Goal: Task Accomplishment & Management: Use online tool/utility

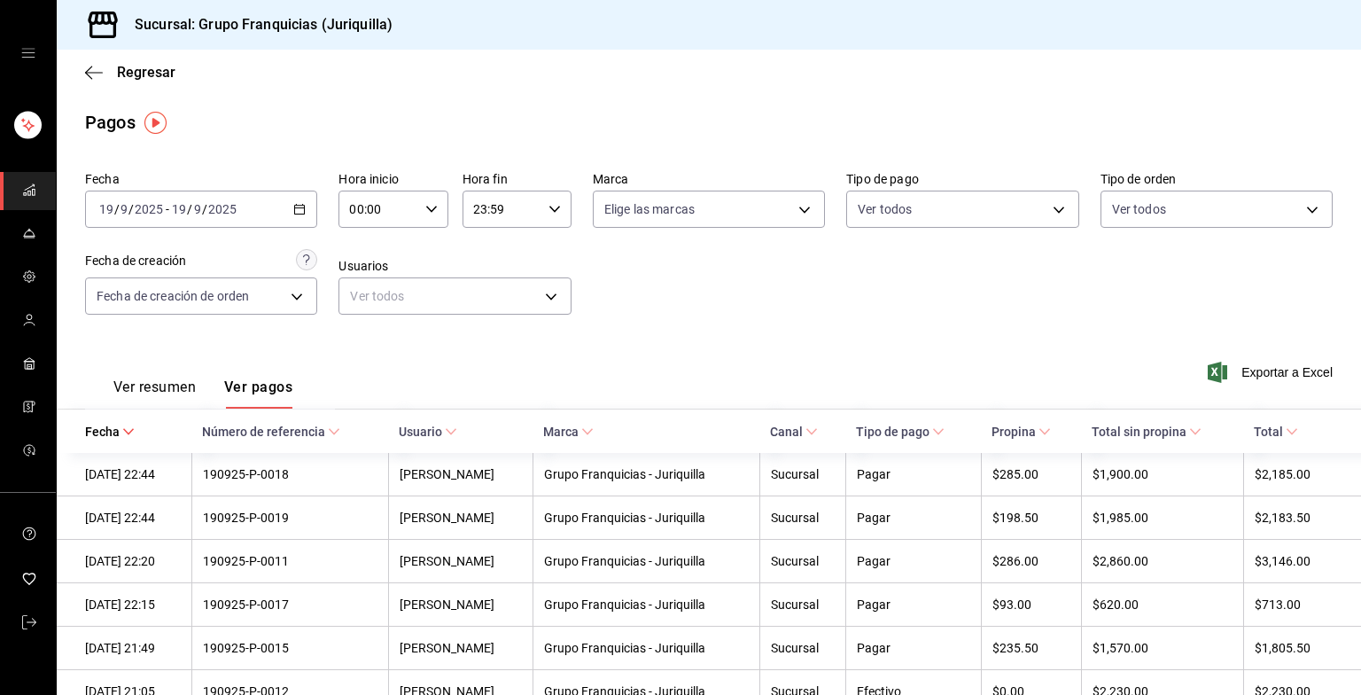
click at [703, 259] on div "Fecha [DATE] [DATE] - [DATE] [DATE] Hora inicio 00:00 Hora inicio Hora fin 23:5…" at bounding box center [709, 250] width 1248 height 172
click at [298, 222] on div "[DATE] [DATE] - [DATE] [DATE]" at bounding box center [201, 209] width 232 height 37
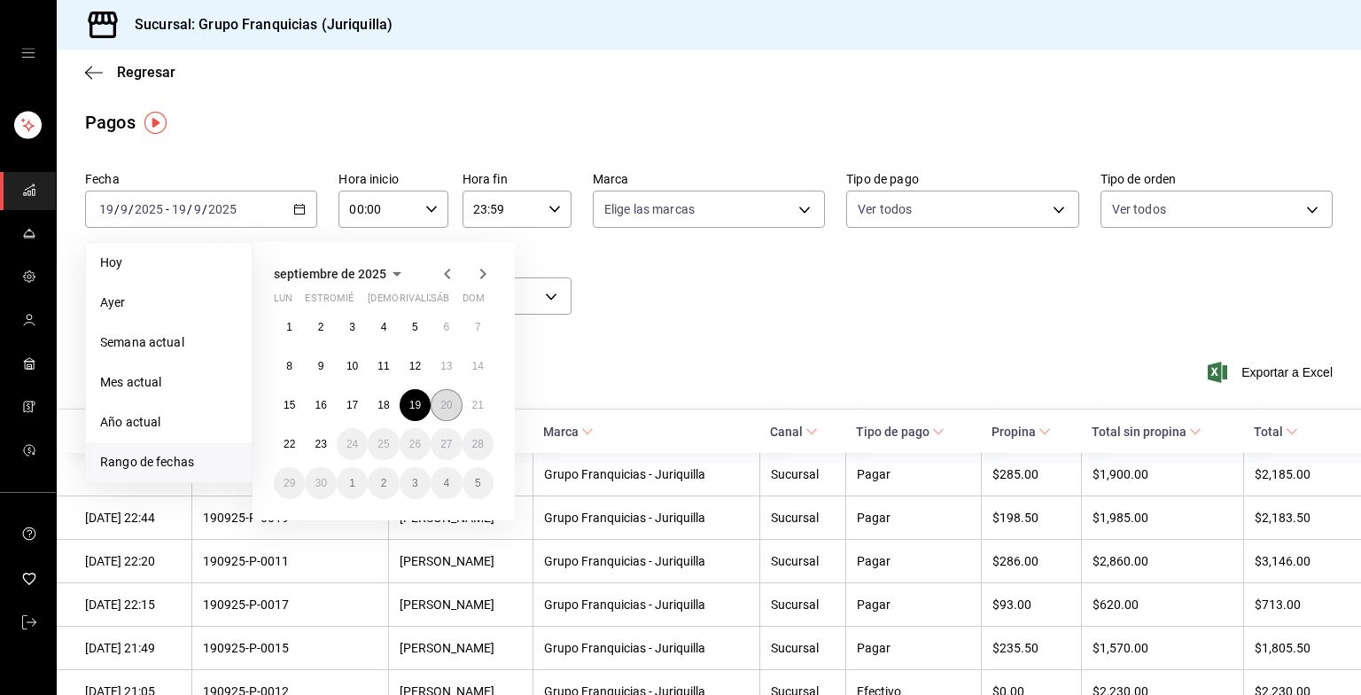
click at [450, 403] on abbr "20" at bounding box center [446, 405] width 12 height 12
click at [450, 403] on div "Ver resumen Ver pagos Exportar a Excel" at bounding box center [709, 383] width 1304 height 94
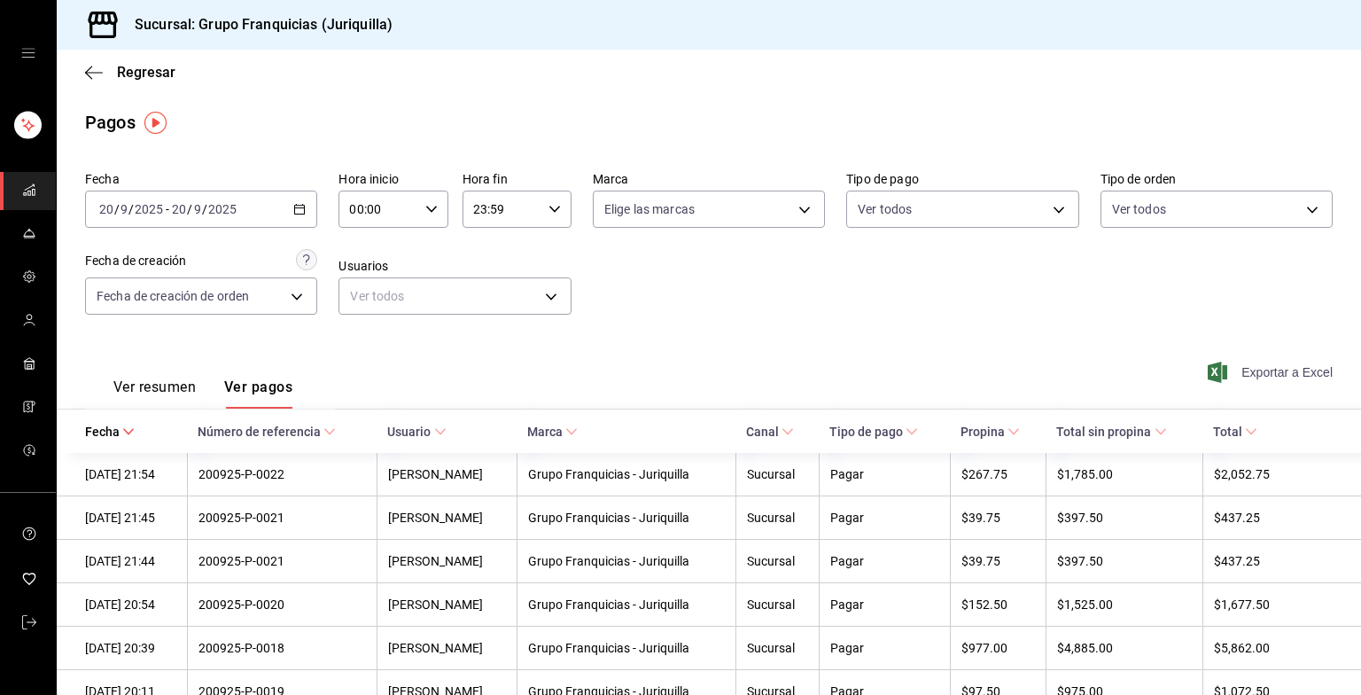
click at [1281, 372] on font "Exportar a Excel" at bounding box center [1287, 372] width 91 height 14
click at [301, 214] on \(Stroke\) "button" at bounding box center [299, 210] width 11 height 10
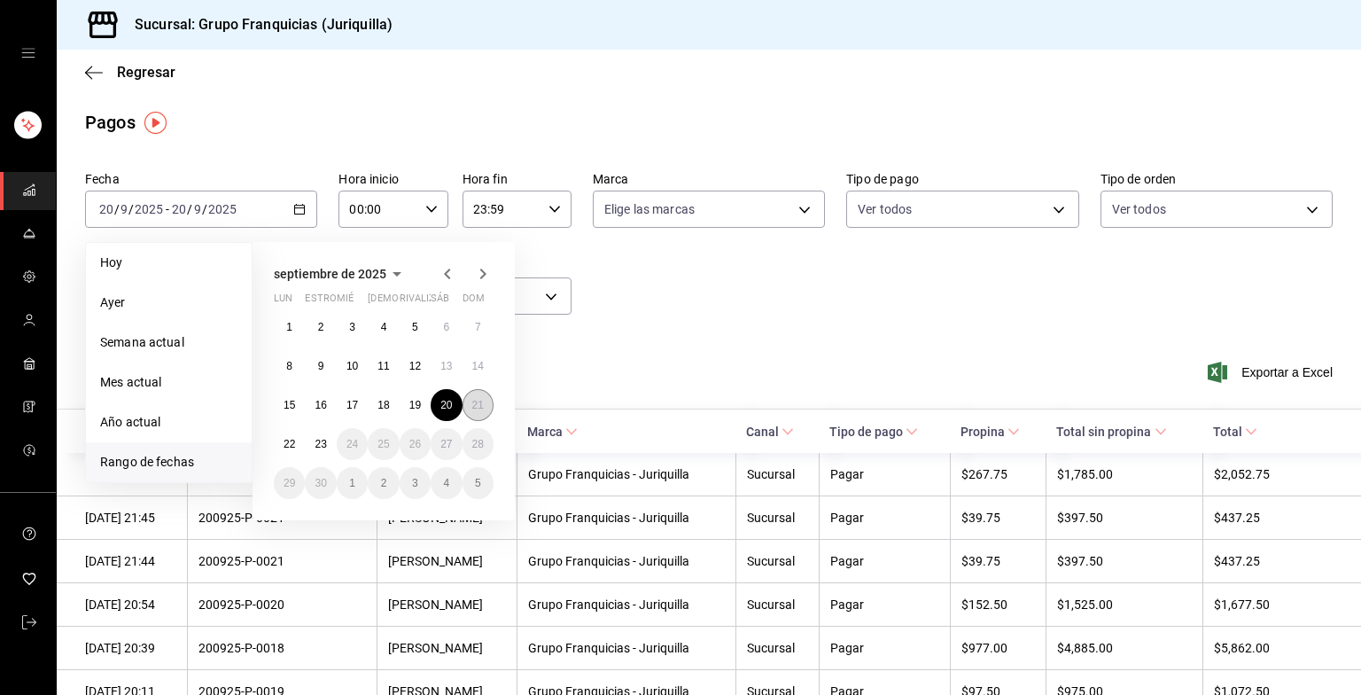
click at [480, 408] on abbr "21" at bounding box center [478, 405] width 12 height 12
click at [480, 408] on div "Ver resumen Ver pagos Exportar a Excel" at bounding box center [709, 383] width 1304 height 94
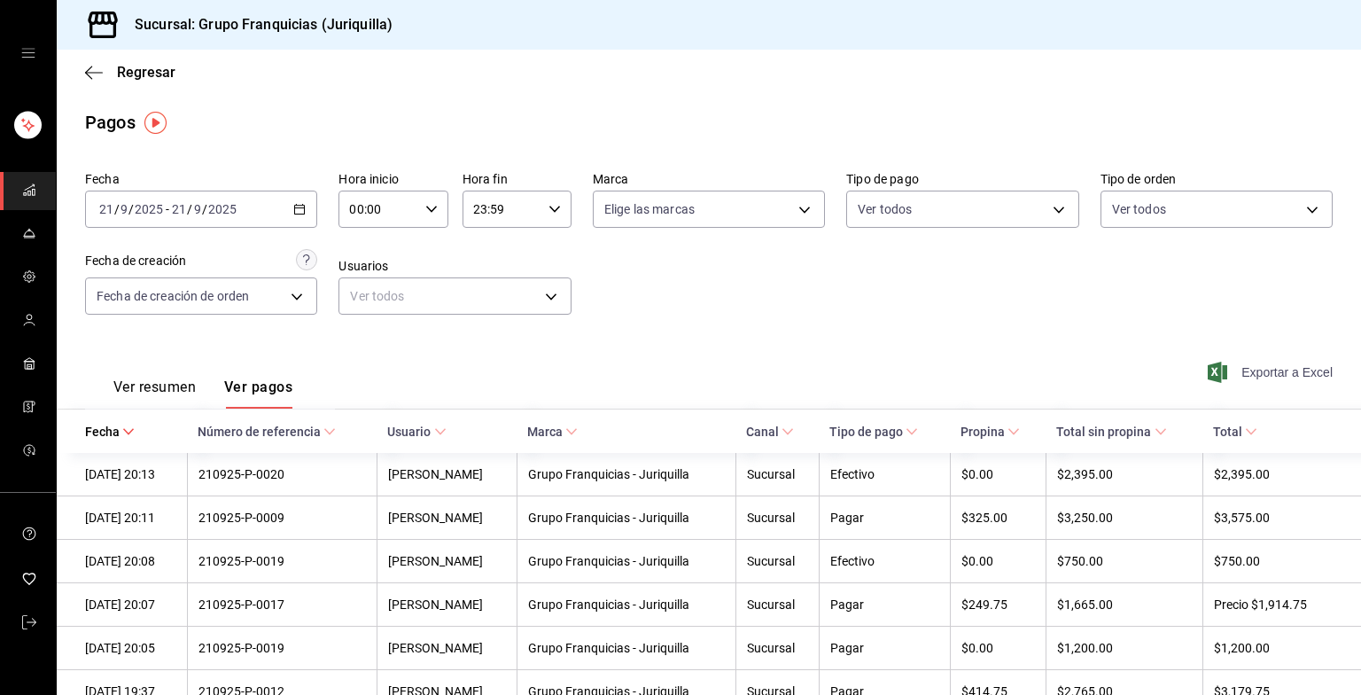
click at [1294, 379] on font "Exportar a Excel" at bounding box center [1287, 372] width 91 height 14
